Goal: Task Accomplishment & Management: Manage account settings

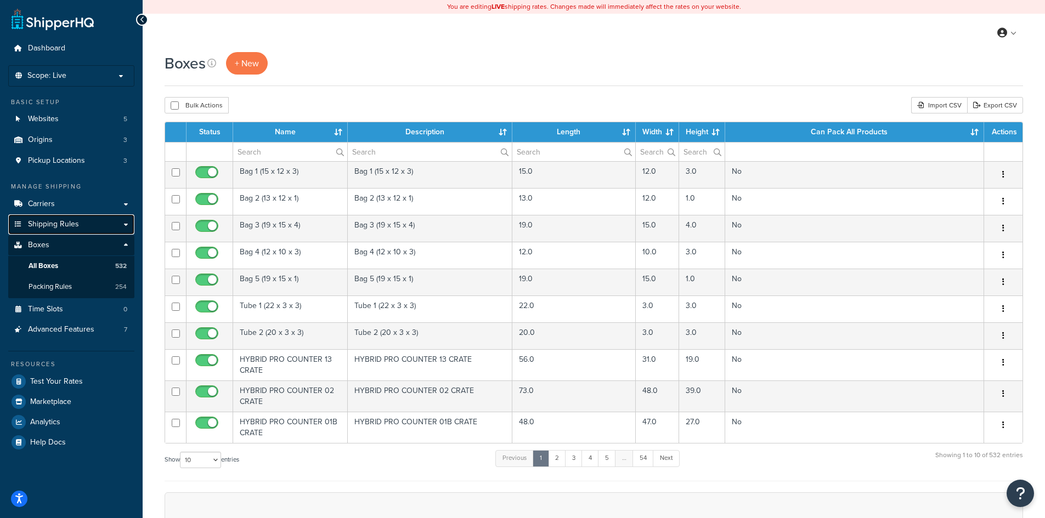
click at [58, 221] on span "Shipping Rules" at bounding box center [53, 224] width 51 height 9
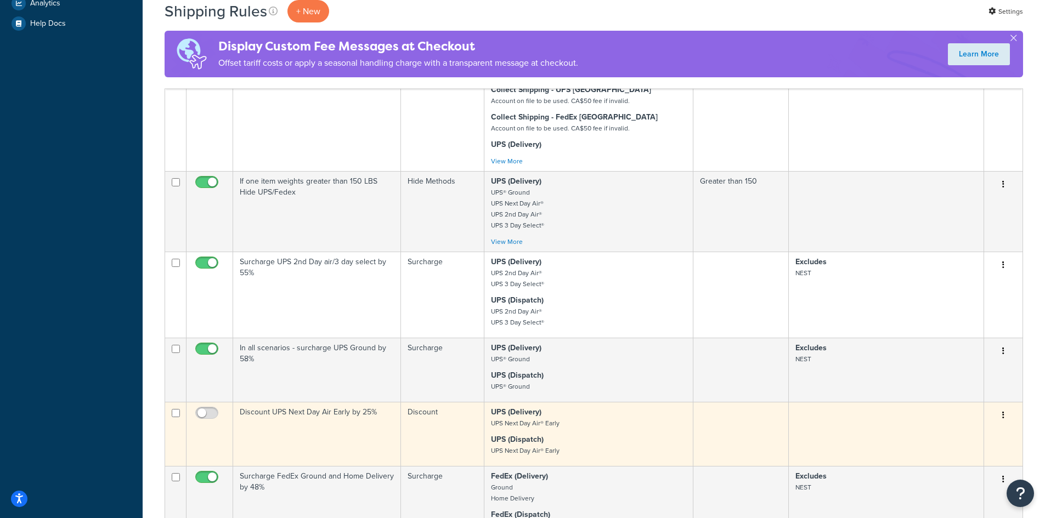
scroll to position [494, 0]
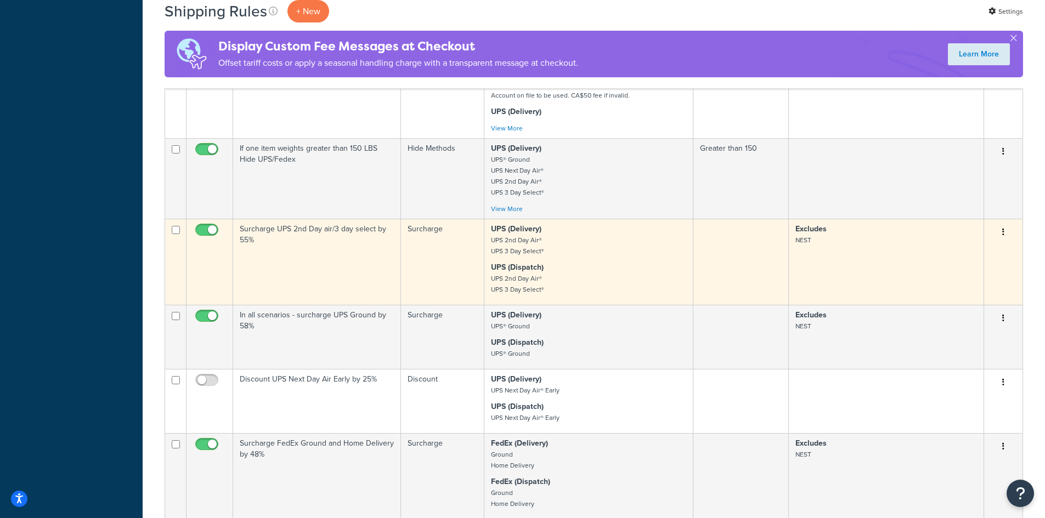
click at [346, 242] on td "Surcharge UPS 2nd Day air/3 day select by 55%" at bounding box center [317, 262] width 168 height 86
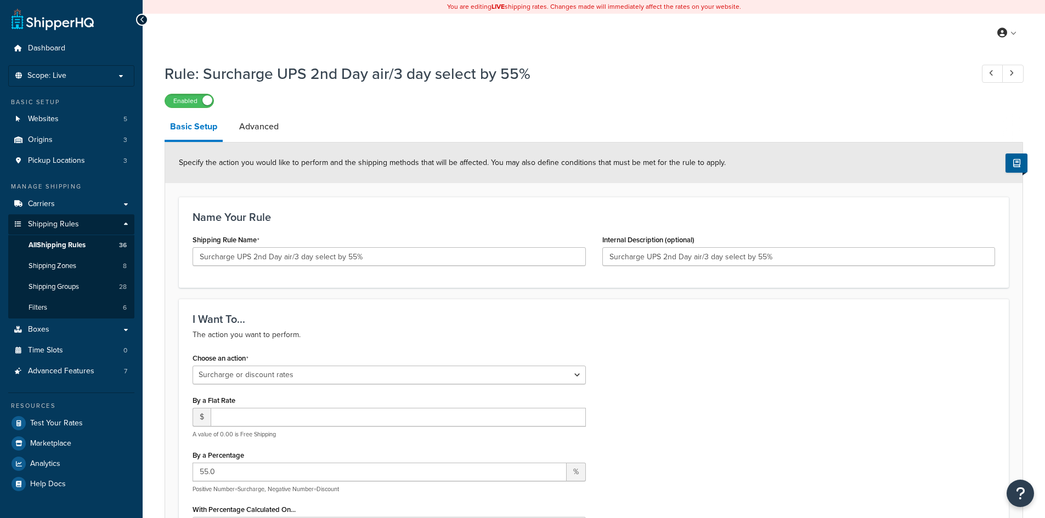
select select "SURCHARGE"
click at [263, 123] on link "Advanced" at bounding box center [259, 127] width 50 height 26
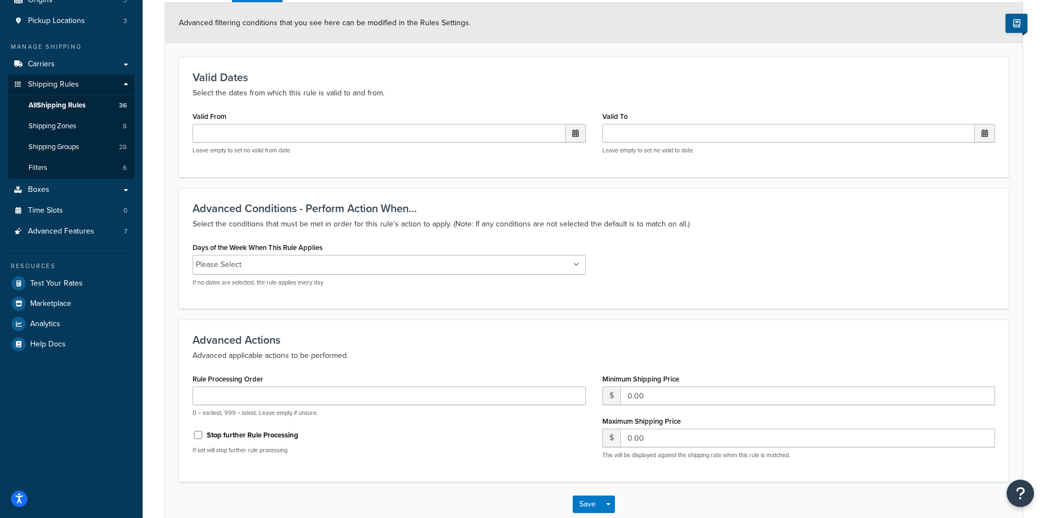
scroll to position [165, 0]
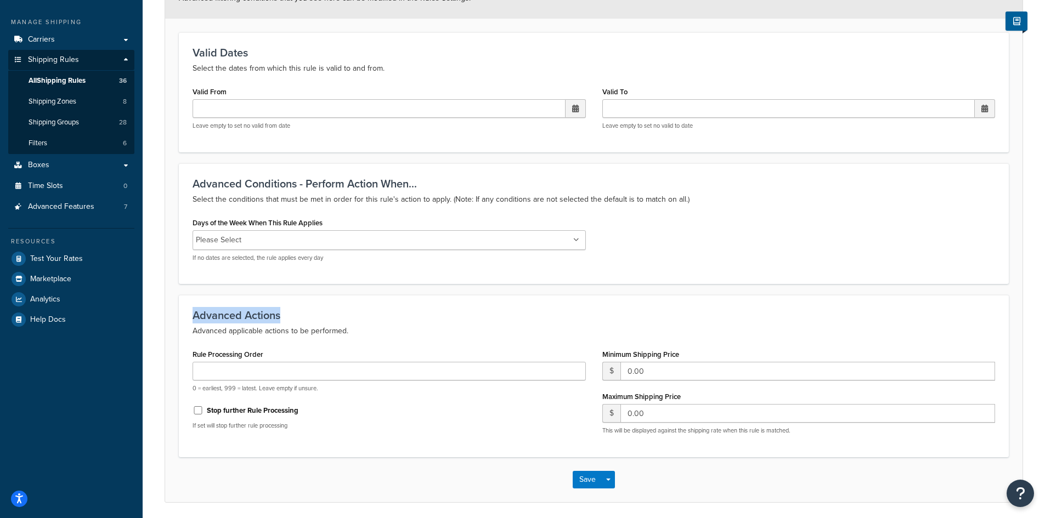
drag, startPoint x: 279, startPoint y: 320, endPoint x: 193, endPoint y: 314, distance: 86.9
click at [184, 314] on div "Advanced Actions Advanced applicable actions to be performed. Rule Processing O…" at bounding box center [594, 376] width 830 height 162
drag, startPoint x: 341, startPoint y: 414, endPoint x: 314, endPoint y: 417, distance: 27.1
click at [341, 413] on div "Stop further Rule Processing" at bounding box center [389, 410] width 393 height 16
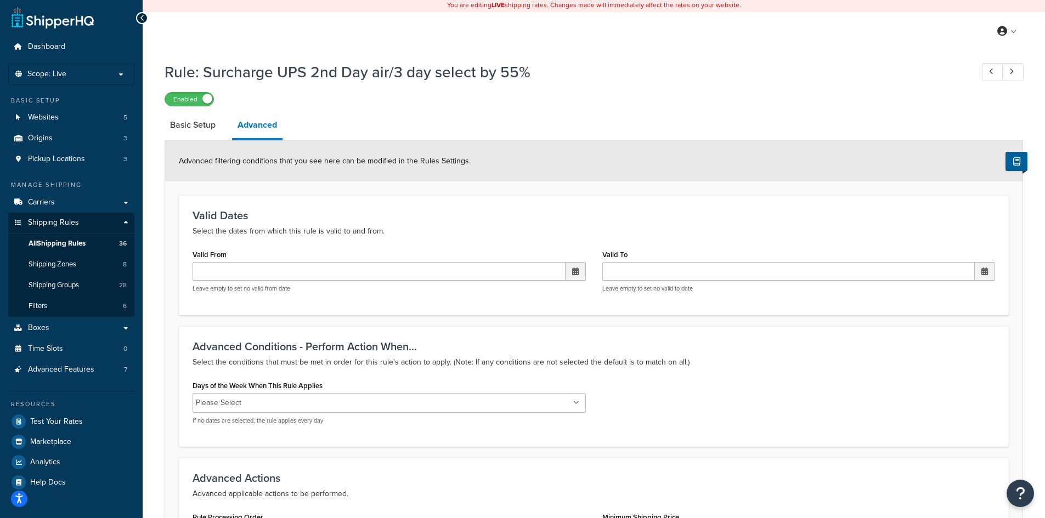
scroll to position [0, 0]
drag, startPoint x: 519, startPoint y: 69, endPoint x: 500, endPoint y: 69, distance: 18.6
click at [500, 69] on h1 "Rule: Surcharge UPS 2nd Day air/3 day select by 55%" at bounding box center [563, 73] width 797 height 21
click at [539, 91] on div "Rule: Surcharge UPS 2nd Day air/3 day select by 55% Enabled" at bounding box center [594, 83] width 858 height 50
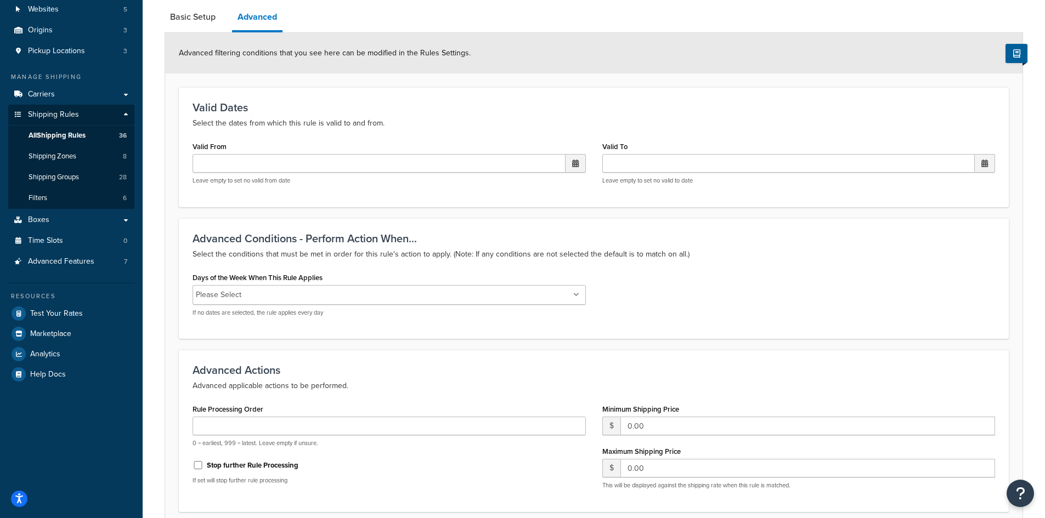
scroll to position [204, 0]
